Goal: Navigation & Orientation: Find specific page/section

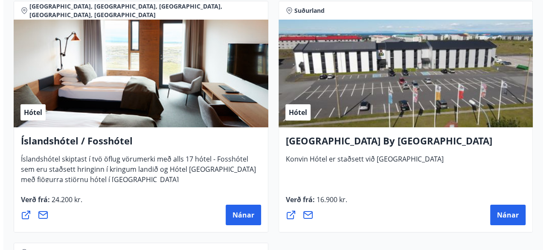
scroll to position [3046, 0]
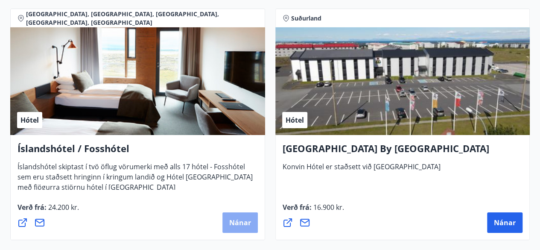
click at [245, 223] on span "Nánar" at bounding box center [240, 222] width 22 height 9
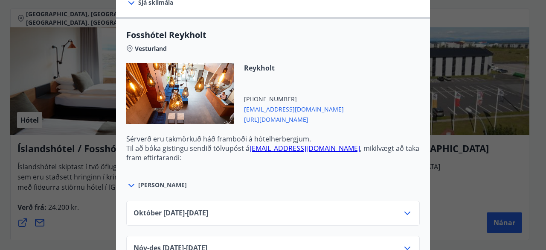
scroll to position [299, 0]
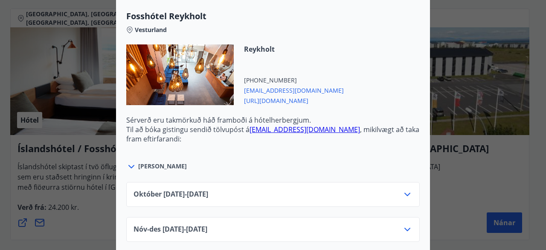
click at [130, 165] on icon at bounding box center [131, 166] width 6 height 3
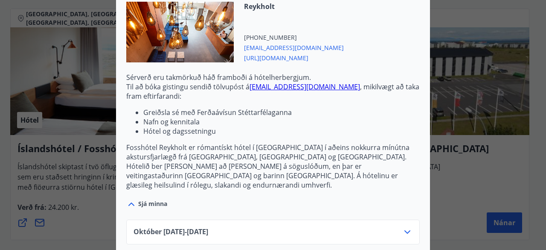
scroll to position [427, 0]
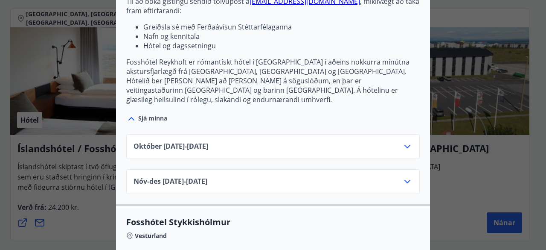
click at [404, 141] on icon at bounding box center [407, 146] width 10 height 10
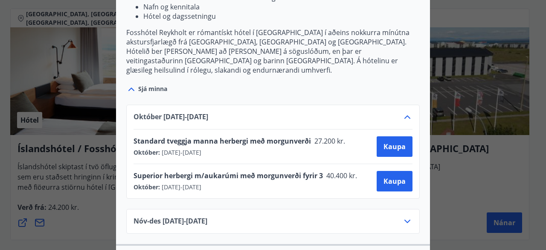
scroll to position [469, 0]
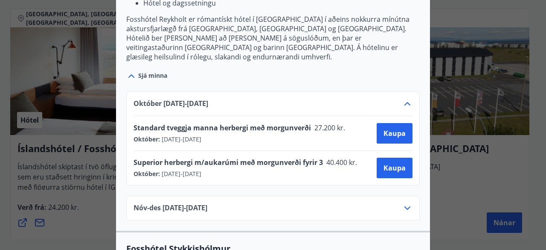
click at [404, 203] on icon at bounding box center [407, 208] width 10 height 10
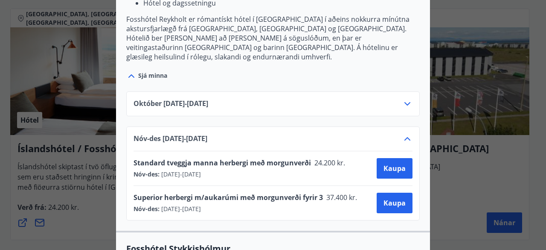
click at [404, 137] on icon at bounding box center [407, 138] width 6 height 3
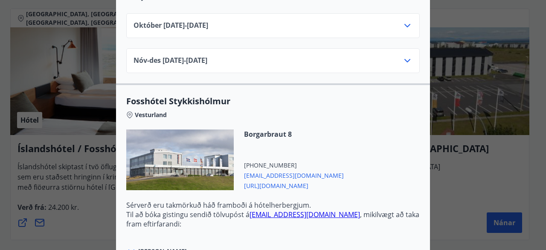
scroll to position [555, 0]
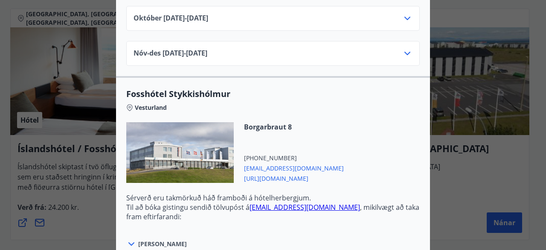
click at [404, 52] on icon at bounding box center [407, 53] width 6 height 3
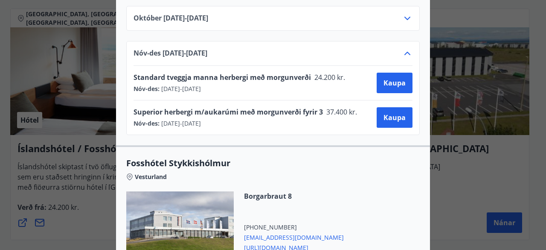
click at [405, 13] on icon at bounding box center [407, 18] width 10 height 10
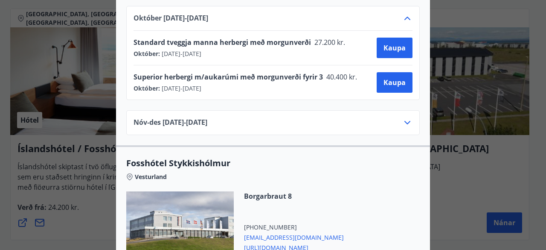
click at [405, 17] on icon at bounding box center [407, 18] width 6 height 3
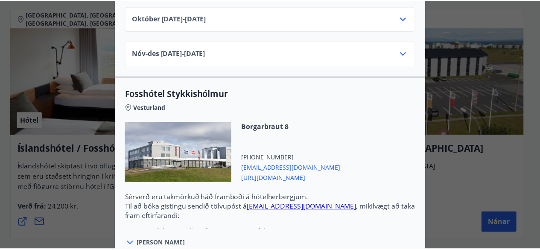
scroll to position [0, 0]
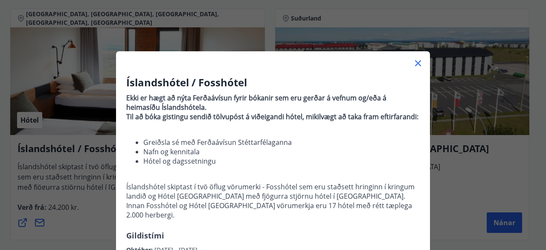
click at [505, 172] on div "Íslandshótel / Fosshótel Ekki er hægt að nýta Ferðaávísun fyrir bókanir sem eru…" at bounding box center [273, 125] width 546 height 250
click at [413, 62] on icon at bounding box center [418, 63] width 10 height 10
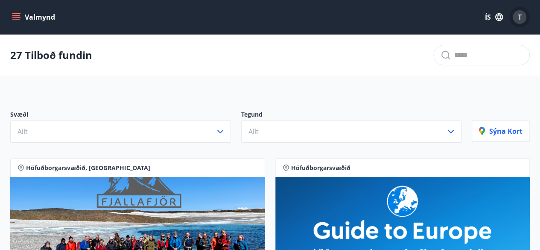
click at [519, 20] on span "T" at bounding box center [519, 16] width 4 height 9
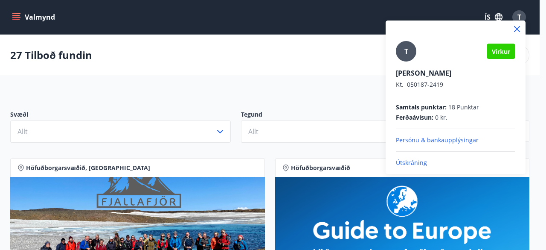
click at [418, 163] on p "Útskráning" at bounding box center [455, 162] width 119 height 9
